Goal: Transaction & Acquisition: Purchase product/service

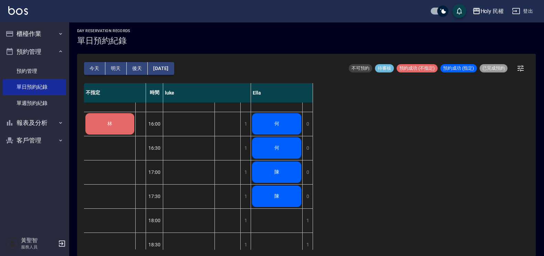
scroll to position [73, 0]
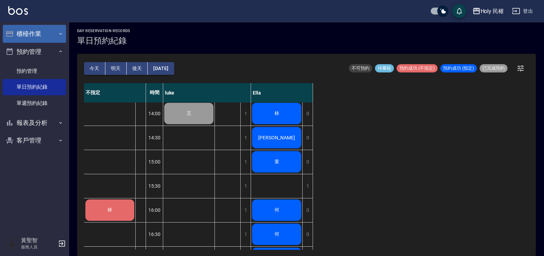
click at [26, 33] on button "櫃檯作業" at bounding box center [34, 34] width 63 height 18
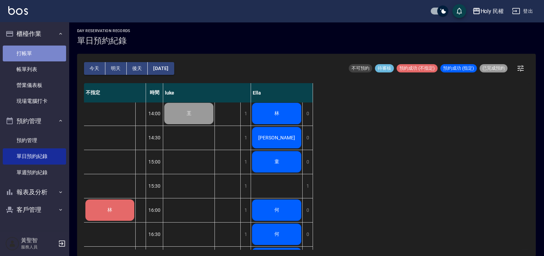
click at [42, 50] on link "打帳單" at bounding box center [34, 53] width 63 height 16
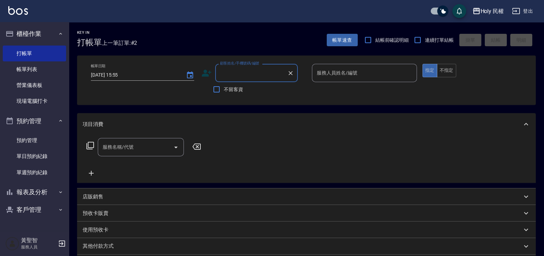
type input "ㄢ"
click at [248, 90] on li "許/0975659445/" at bounding box center [256, 90] width 83 height 11
type input "許/0975659445/"
click at [363, 71] on input "服務人員姓名/編號" at bounding box center [364, 73] width 99 height 12
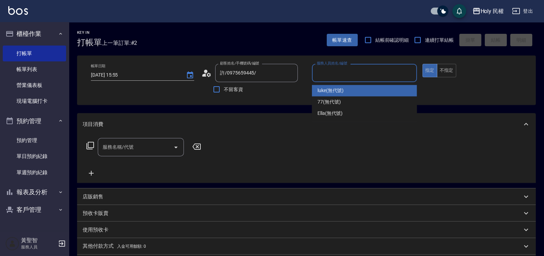
click at [348, 93] on div "luke (無代號)" at bounding box center [364, 90] width 105 height 11
type input "luke(無代號)"
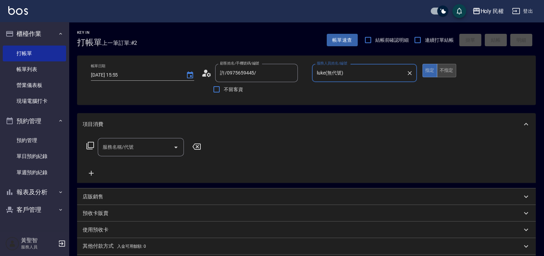
click at [450, 70] on button "不指定" at bounding box center [446, 70] width 19 height 13
click at [143, 144] on input "服務名稱/代號" at bounding box center [136, 147] width 70 height 12
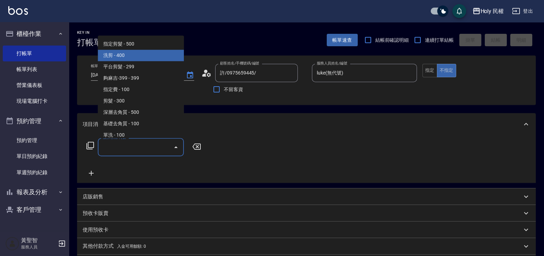
click at [133, 59] on span "洗剪 - 400" at bounding box center [141, 55] width 86 height 11
type input "洗剪(3)"
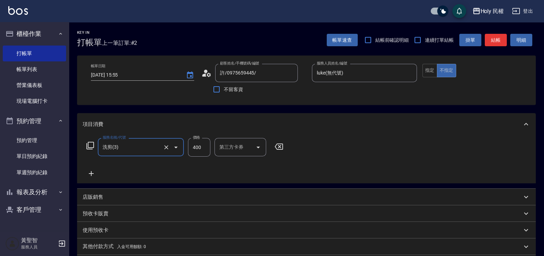
scroll to position [92, 0]
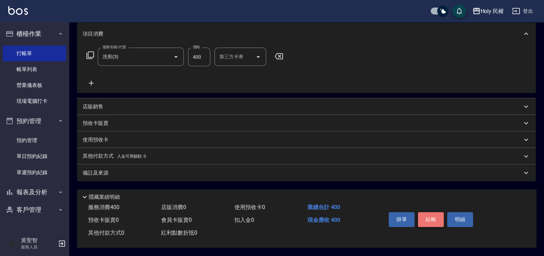
click at [427, 219] on button "結帳" at bounding box center [431, 219] width 26 height 14
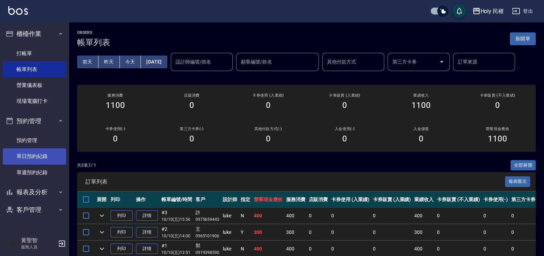
click at [50, 154] on link "單日預約紀錄" at bounding box center [34, 156] width 63 height 16
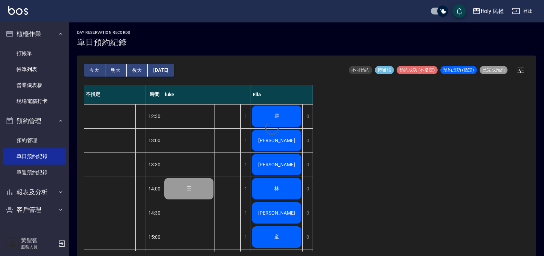
scroll to position [2, 0]
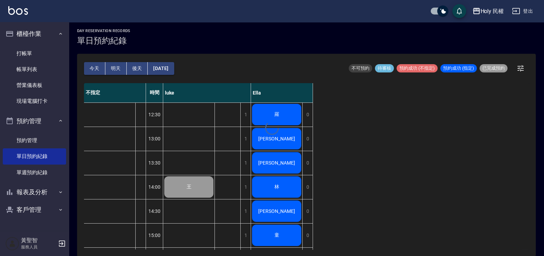
click at [319, 159] on div at bounding box center [272, 128] width 544 height 256
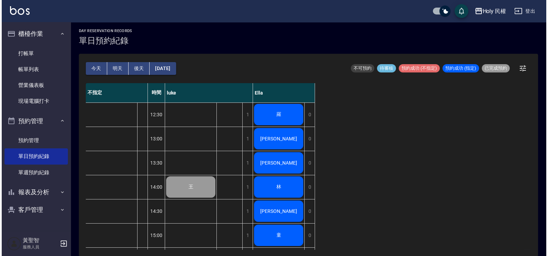
scroll to position [129, 0]
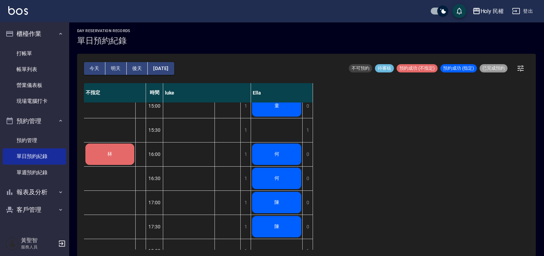
click at [110, 153] on span "林" at bounding box center [110, 154] width 8 height 6
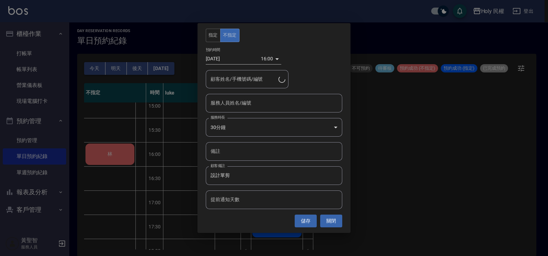
click at [234, 101] on input "服務人員姓名/編號" at bounding box center [274, 103] width 130 height 12
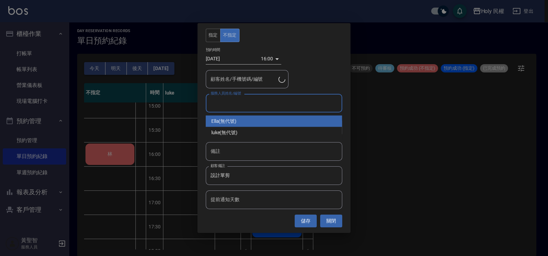
type input "林/0975341058/"
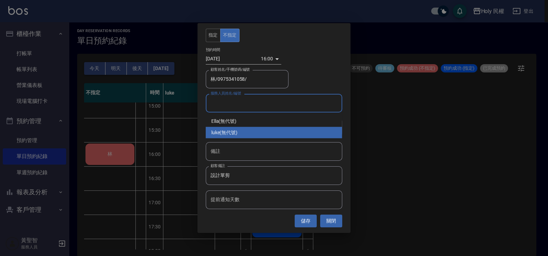
click at [223, 131] on div "luke (無代號)" at bounding box center [274, 132] width 136 height 11
type input "luke(無代號)"
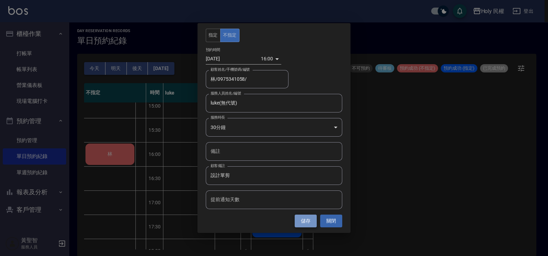
click at [309, 224] on button "儲存" at bounding box center [306, 220] width 22 height 13
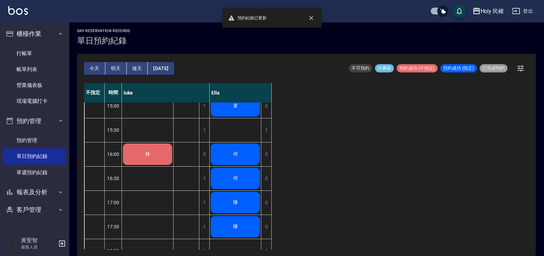
click at [139, 148] on div "林" at bounding box center [147, 153] width 51 height 23
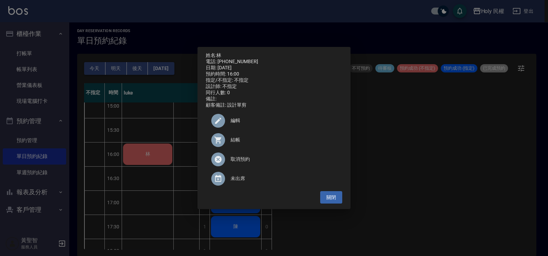
click at [237, 143] on span "結帳" at bounding box center [284, 139] width 106 height 7
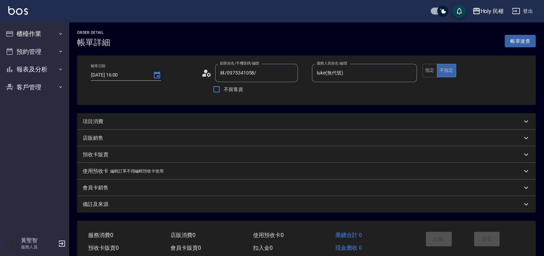
click at [162, 120] on div "項目消費" at bounding box center [303, 121] width 440 height 7
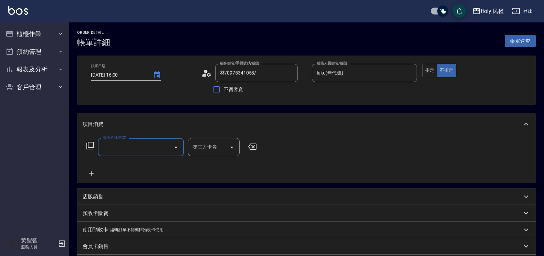
click at [128, 150] on input "服務名稱/代號" at bounding box center [136, 147] width 70 height 12
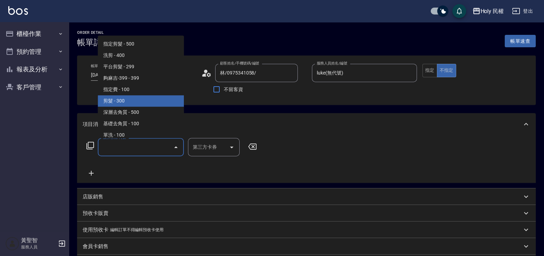
click at [122, 100] on span "剪髮 - 300" at bounding box center [141, 100] width 86 height 11
type input "剪髮(C02)"
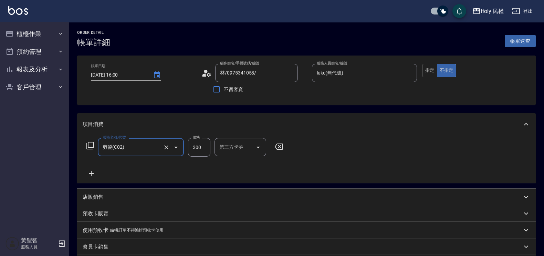
scroll to position [105, 0]
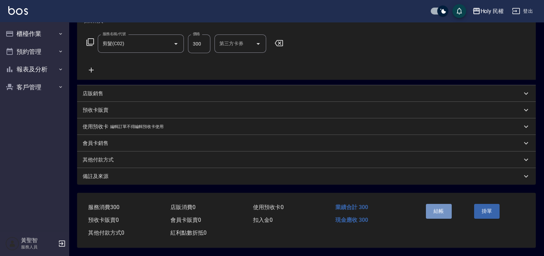
click at [441, 204] on button "結帳" at bounding box center [439, 211] width 26 height 14
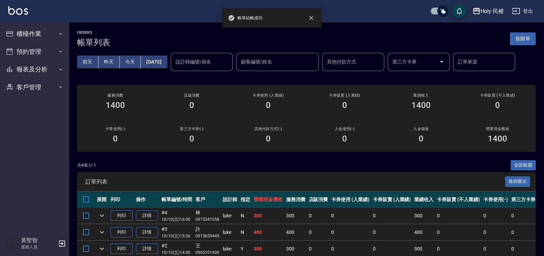
scroll to position [50, 0]
